Goal: Task Accomplishment & Management: Use online tool/utility

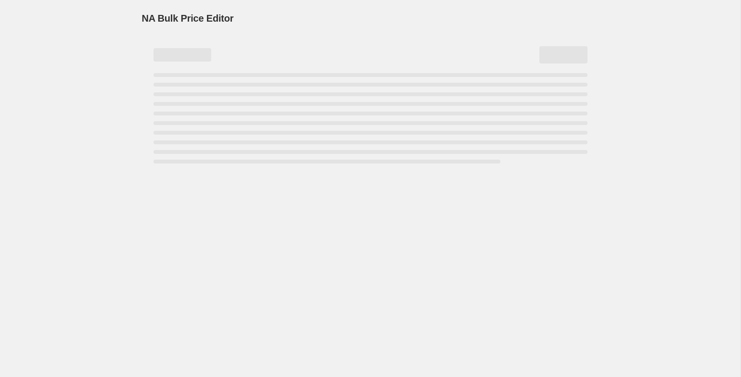
drag, startPoint x: 135, startPoint y: 19, endPoint x: 202, endPoint y: 11, distance: 67.9
click at [202, 11] on div "NA Bulk Price Editor. This page is ready NA Bulk Price Editor" at bounding box center [370, 84] width 480 height 168
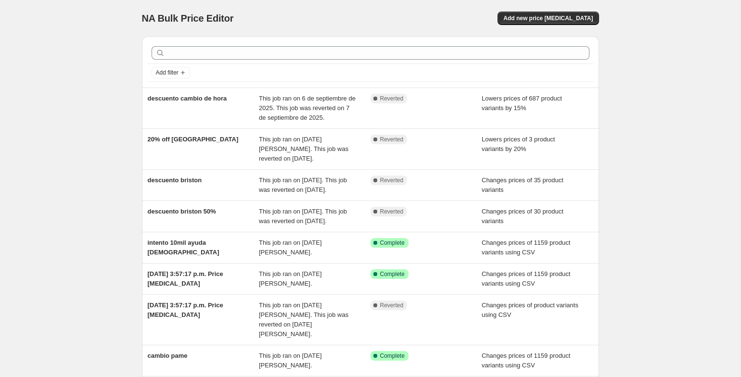
click at [191, 18] on span "NA Bulk Price Editor" at bounding box center [188, 18] width 92 height 11
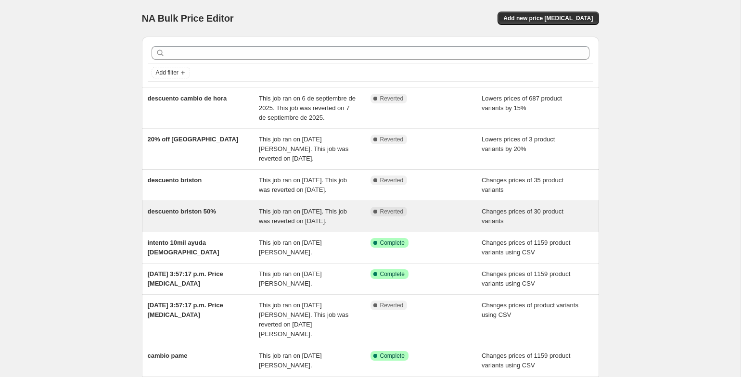
click at [191, 215] on span "descuento briston 50%" at bounding box center [182, 211] width 68 height 7
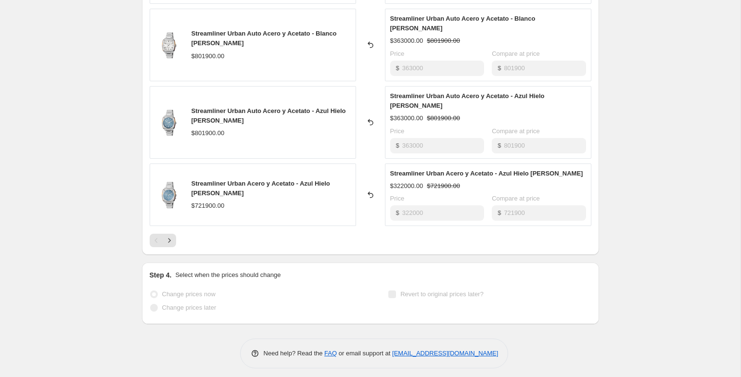
scroll to position [550, 0]
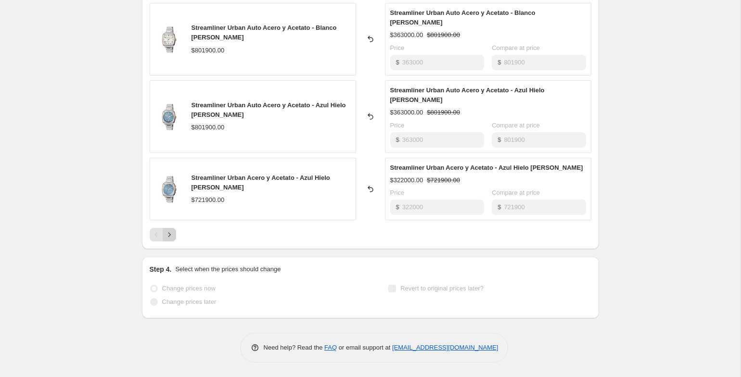
click at [170, 235] on icon "Next" at bounding box center [170, 235] width 10 height 10
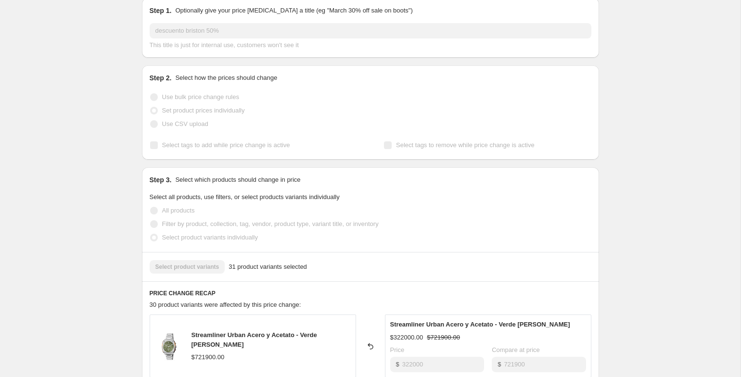
scroll to position [530, 0]
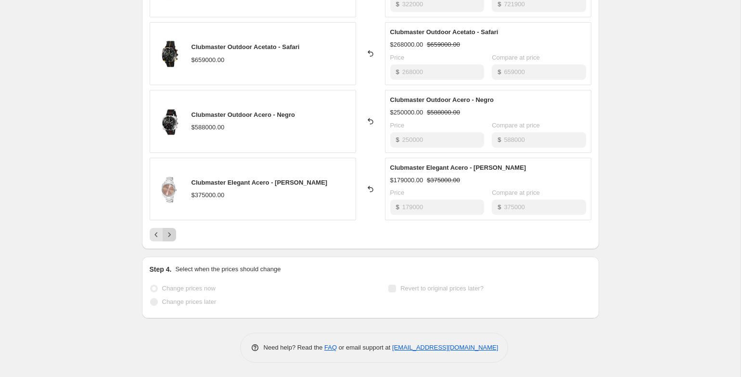
click at [170, 234] on icon "Next" at bounding box center [170, 235] width 10 height 10
click at [167, 231] on icon "Next" at bounding box center [170, 235] width 10 height 10
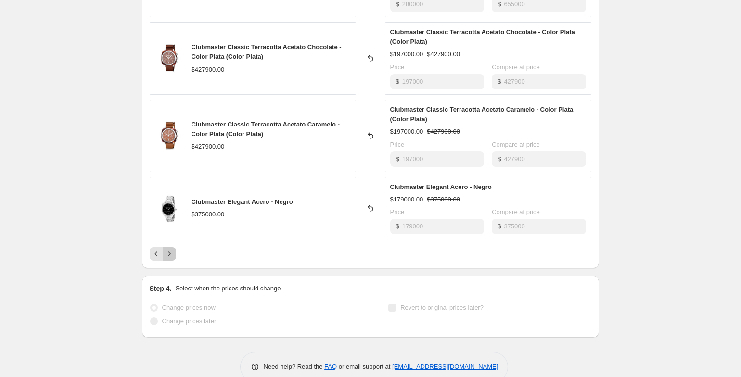
drag, startPoint x: 169, startPoint y: 256, endPoint x: 288, endPoint y: 210, distance: 127.2
click at [284, 210] on div "Streamliner Adventure Acetato Swing - Burdeo $668900.00 Reverted back Streamlin…" at bounding box center [371, 73] width 442 height 375
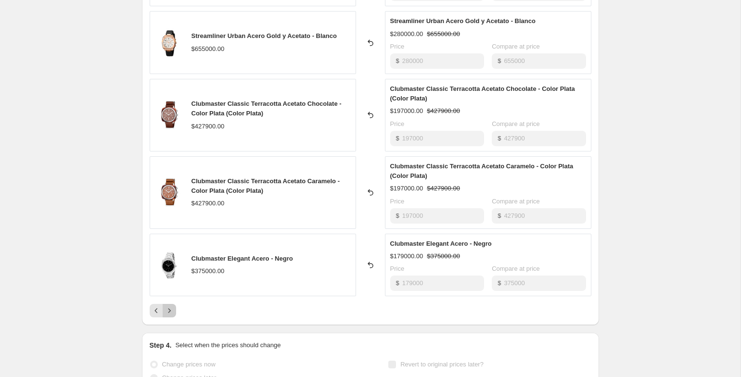
scroll to position [465, 0]
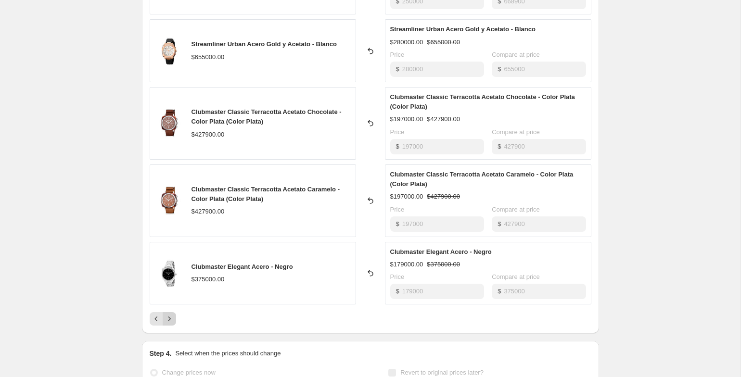
click at [174, 323] on icon "Next" at bounding box center [170, 319] width 10 height 10
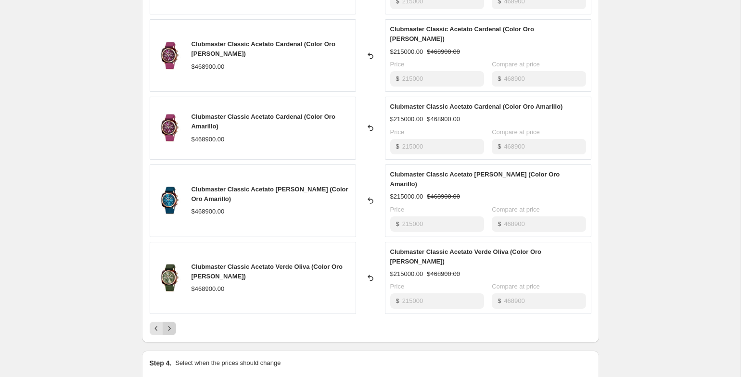
click at [170, 324] on icon "Next" at bounding box center [170, 329] width 10 height 10
